Goal: Task Accomplishment & Management: Complete application form

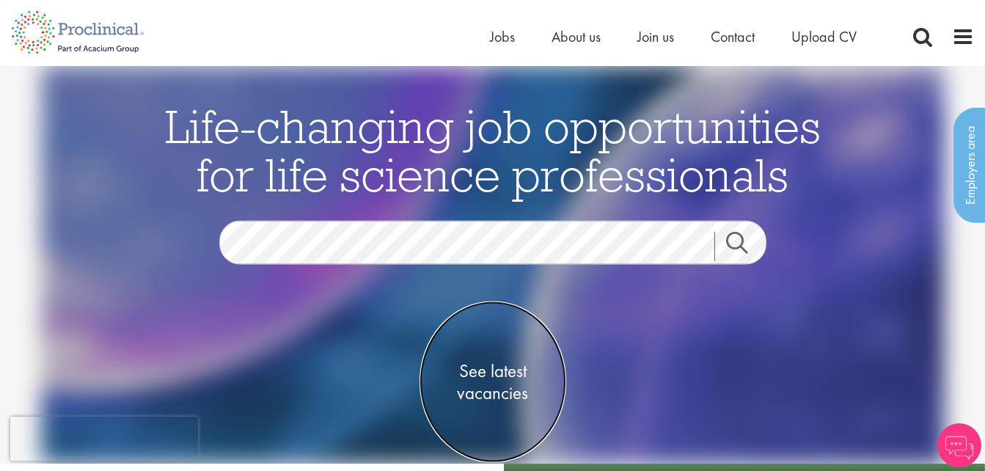
click at [477, 388] on span "See latest vacancies" at bounding box center [493, 382] width 147 height 44
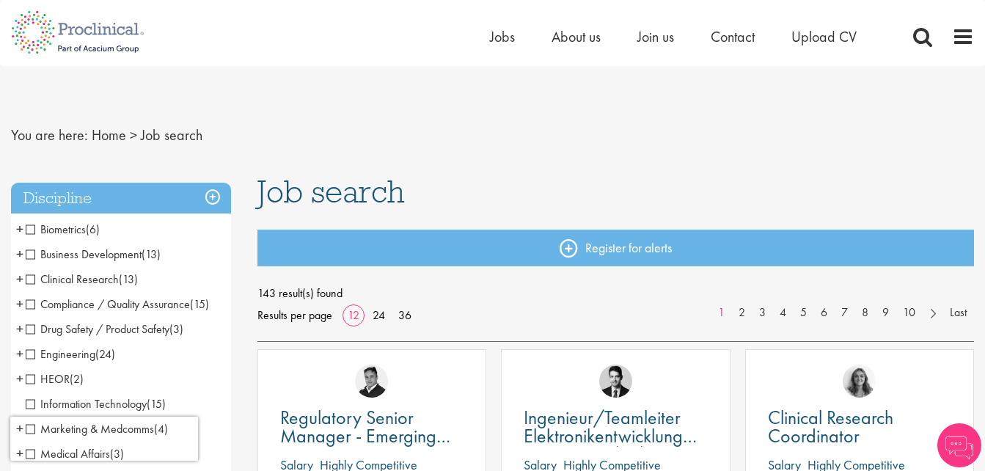
click at [161, 324] on span "Drug Safety / Product Safety" at bounding box center [98, 328] width 144 height 15
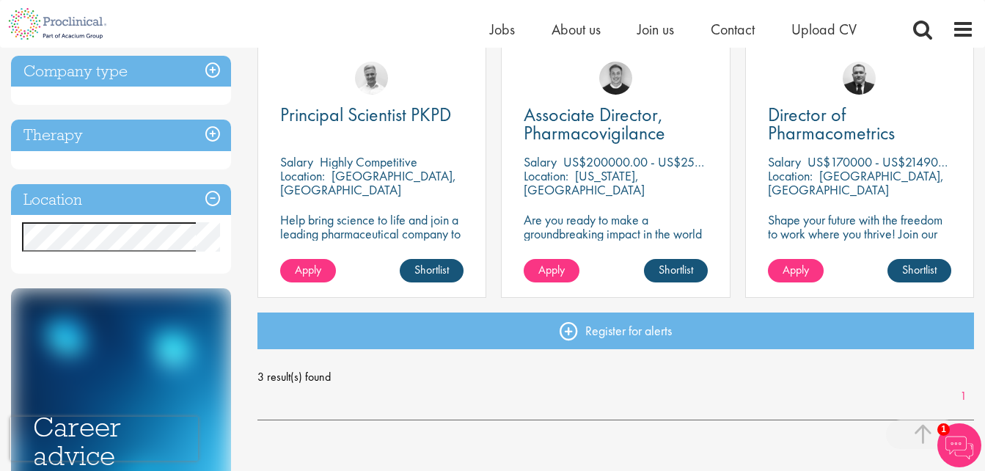
scroll to position [293, 0]
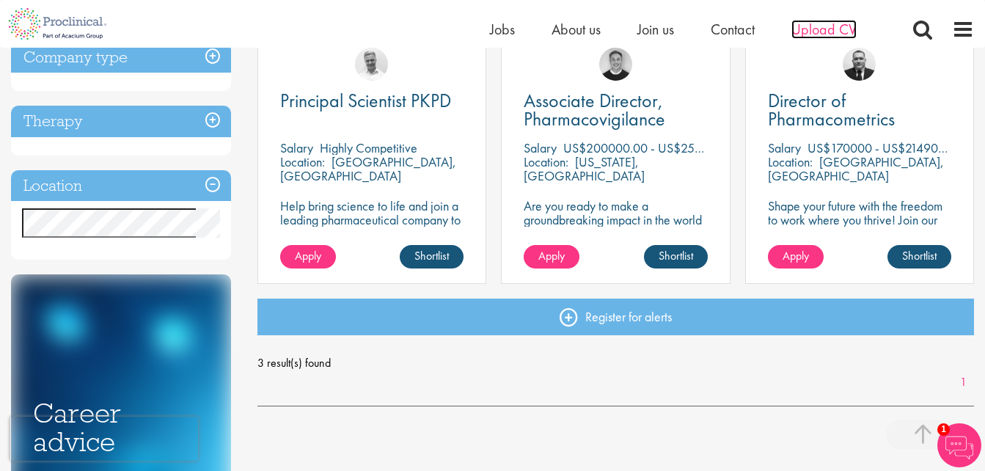
click at [822, 25] on span "Upload CV" at bounding box center [823, 29] width 65 height 19
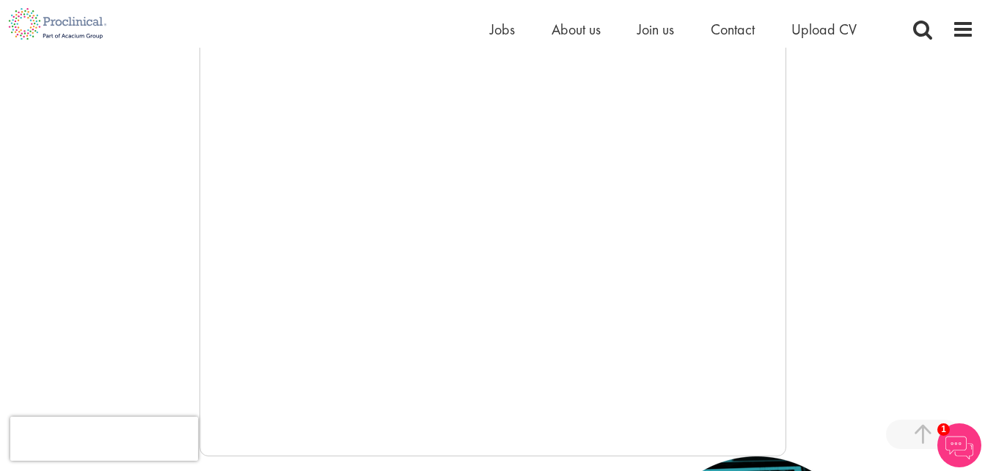
scroll to position [293, 0]
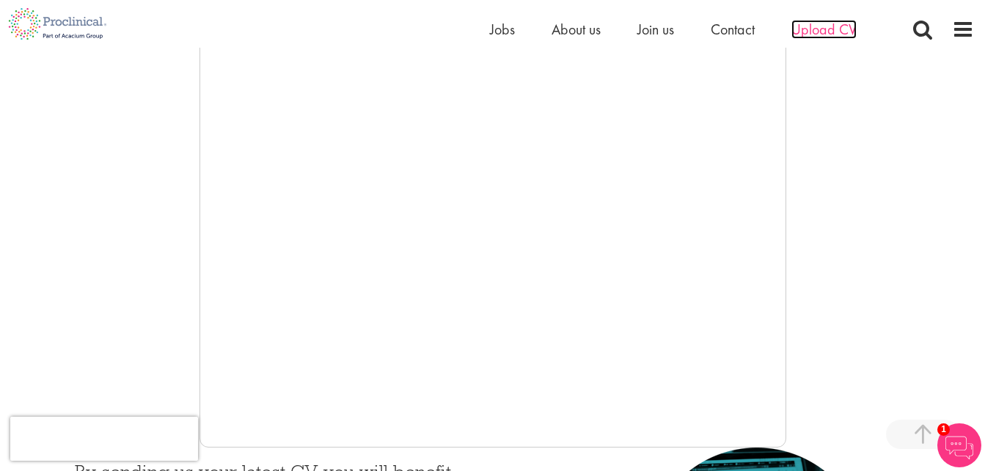
click at [818, 30] on span "Upload CV" at bounding box center [823, 29] width 65 height 19
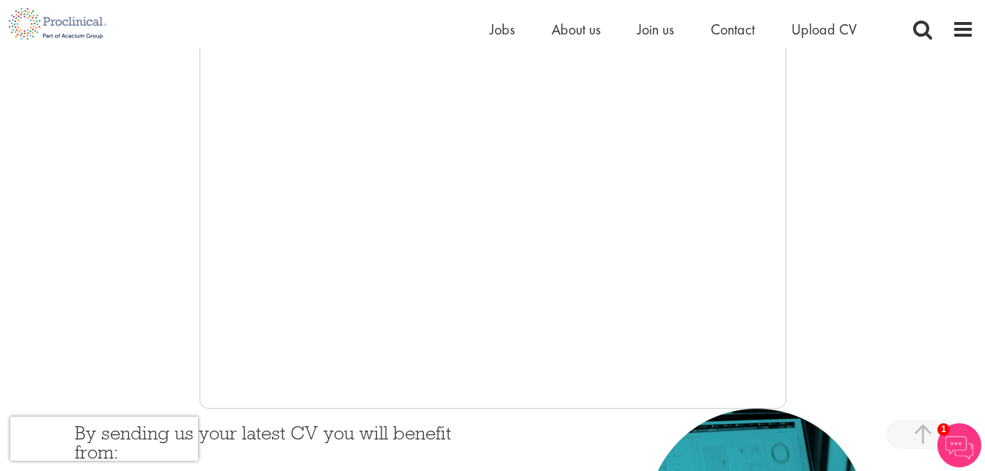
scroll to position [362, 0]
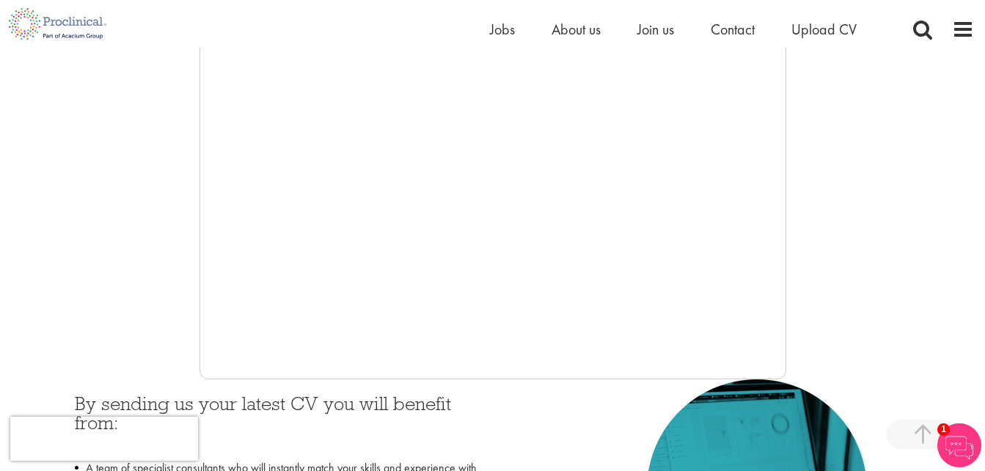
click at [786, 367] on div at bounding box center [492, 159] width 963 height 440
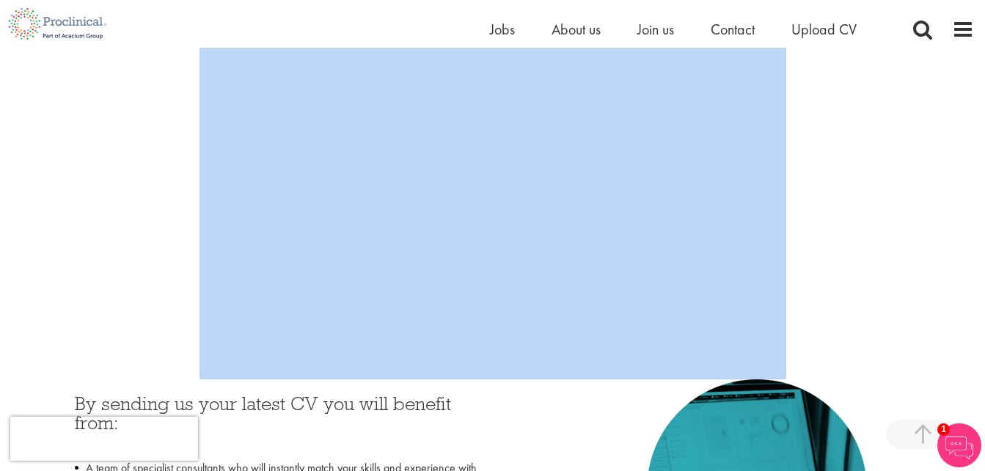
click at [786, 367] on div at bounding box center [492, 159] width 963 height 440
